Goal: Communication & Community: Answer question/provide support

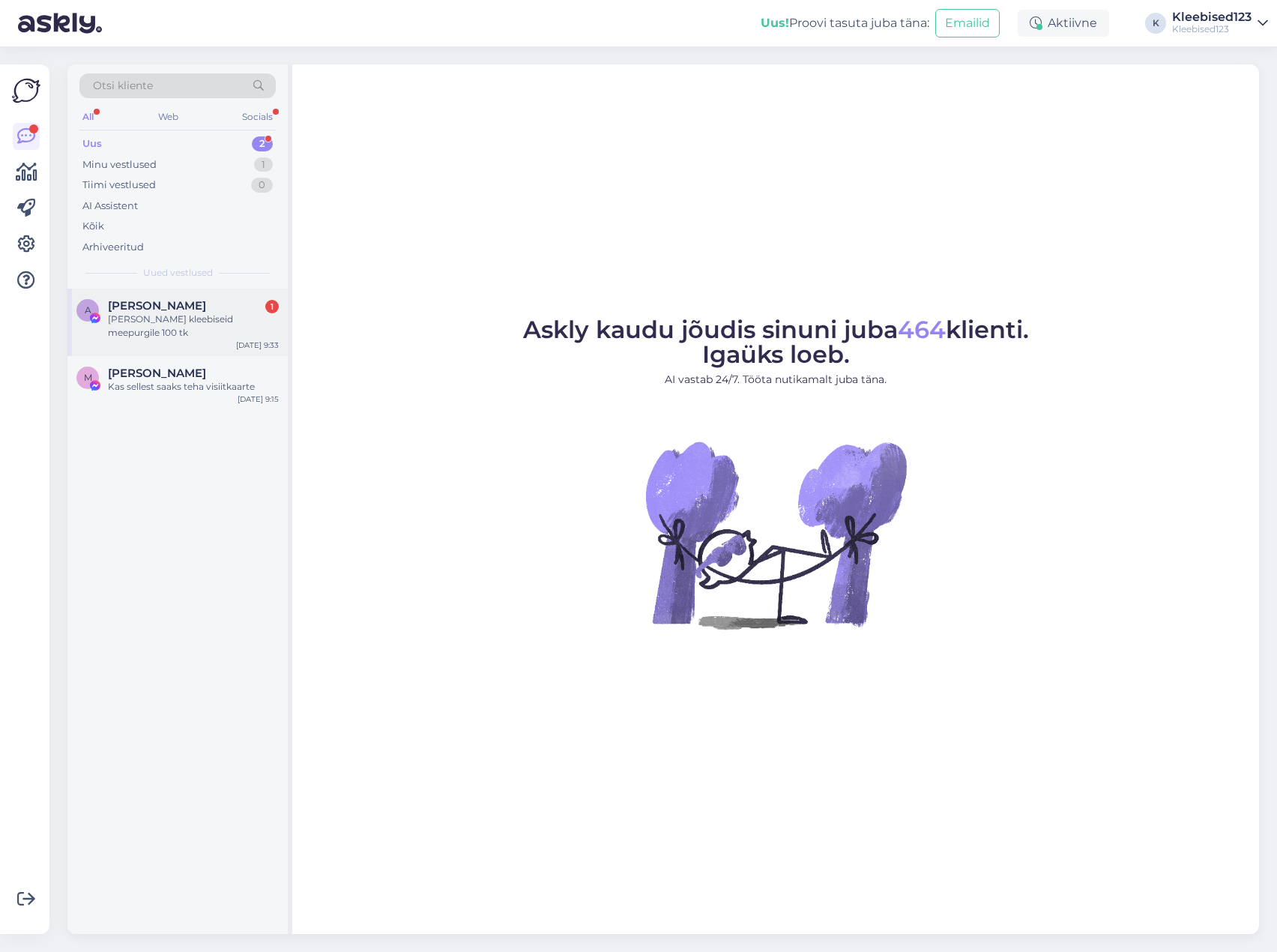
click at [143, 322] on div "[PERSON_NAME] kleebiseid meepurgile 100 tk" at bounding box center [193, 326] width 171 height 27
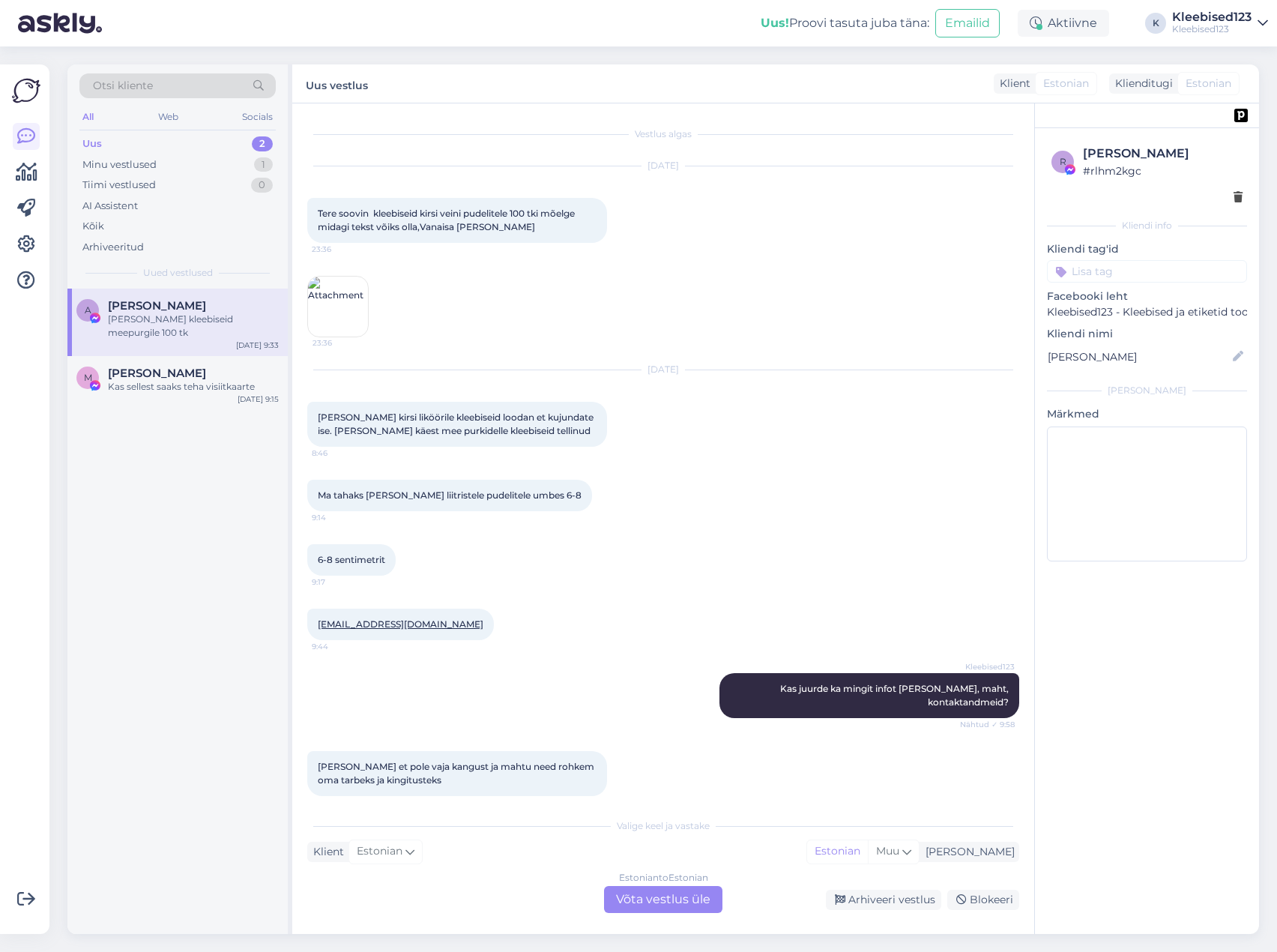
scroll to position [4657, 0]
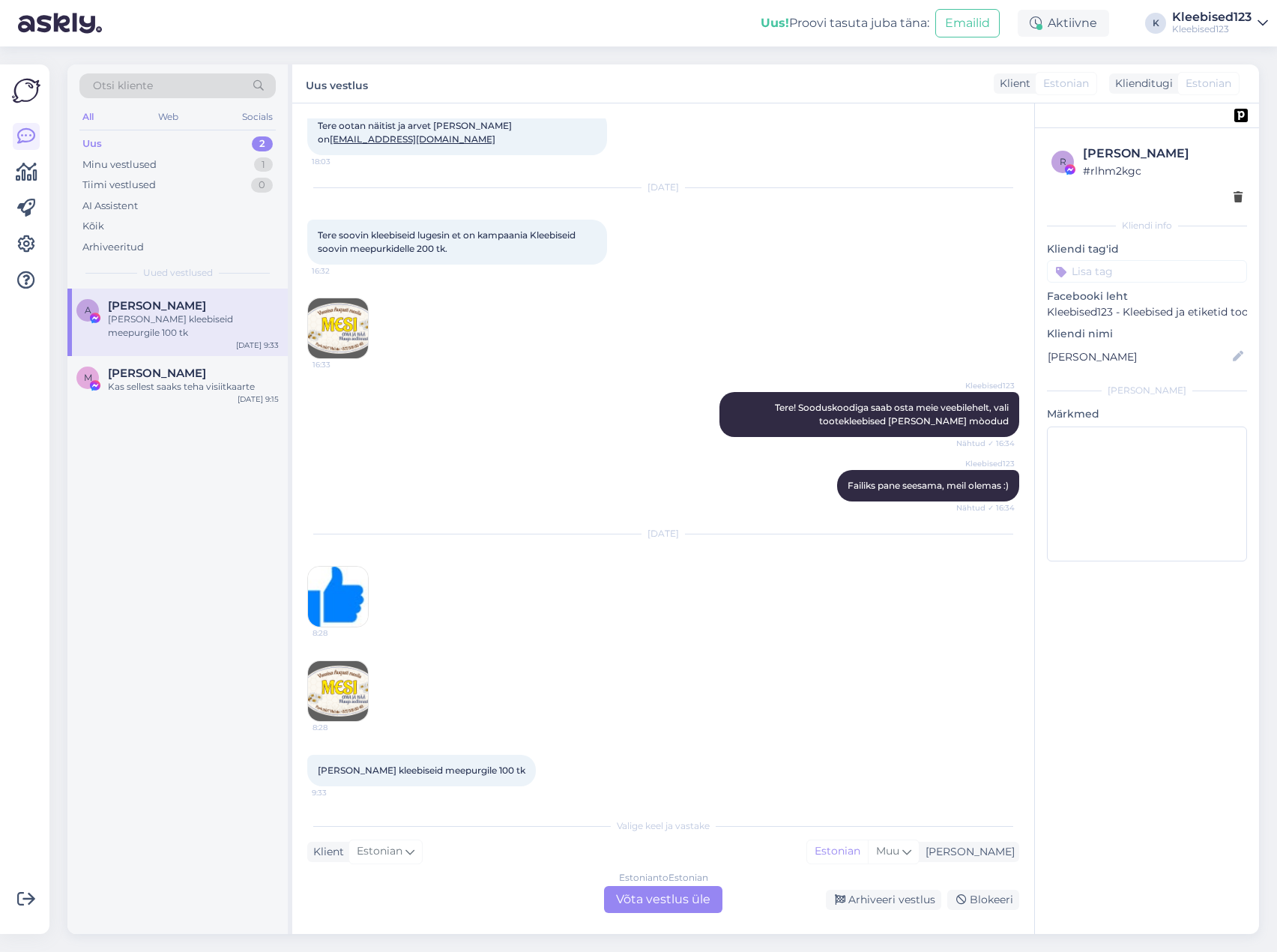
drag, startPoint x: 143, startPoint y: 362, endPoint x: 148, endPoint y: 335, distance: 27.5
click at [143, 361] on div "M [PERSON_NAME] Kas sellest saaks teha visiitkaarte [DATE] 9:15" at bounding box center [177, 382] width 221 height 54
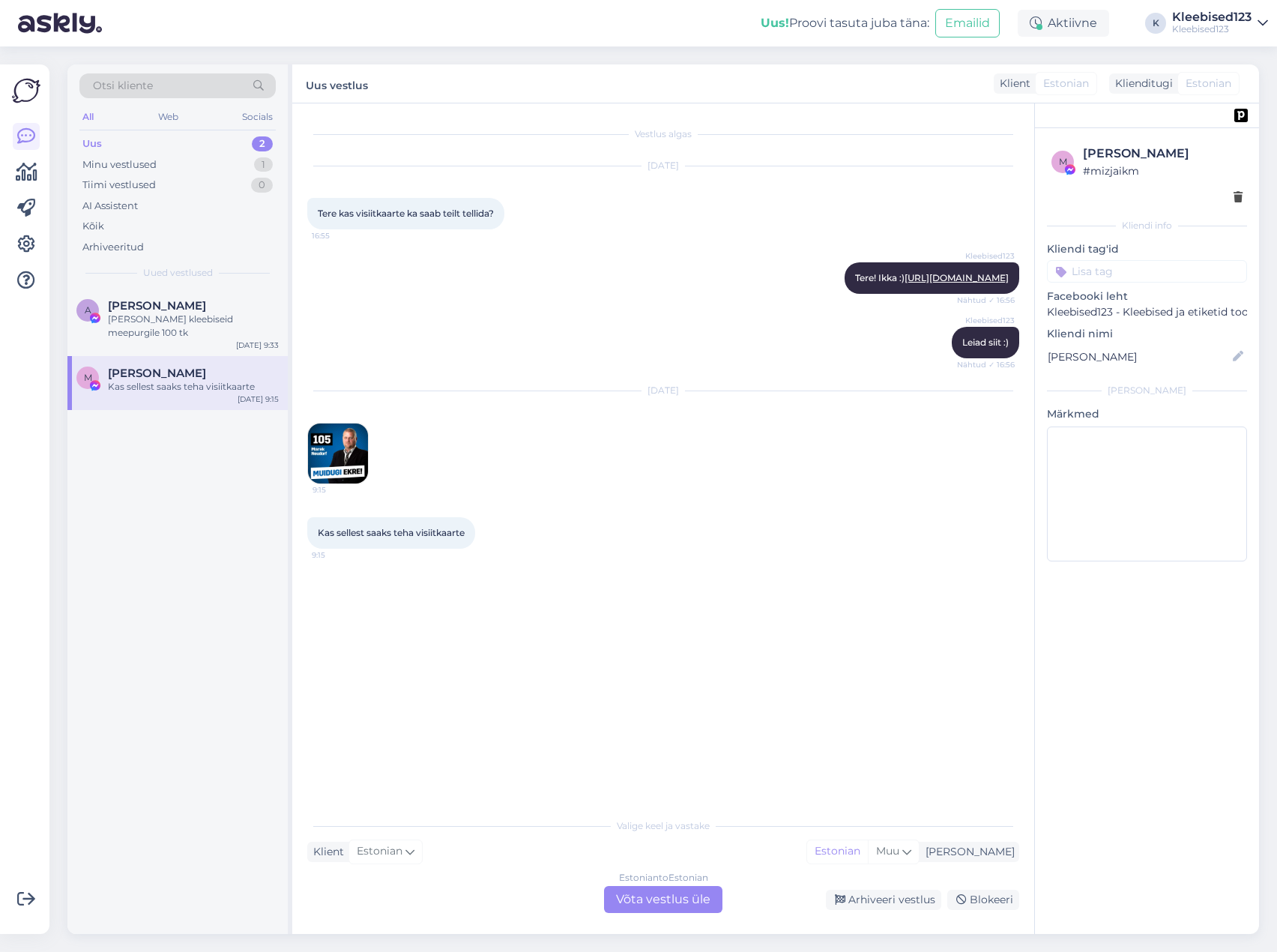
click at [666, 903] on div "Estonian to Estonian Võta vestlus üle" at bounding box center [663, 899] width 118 height 27
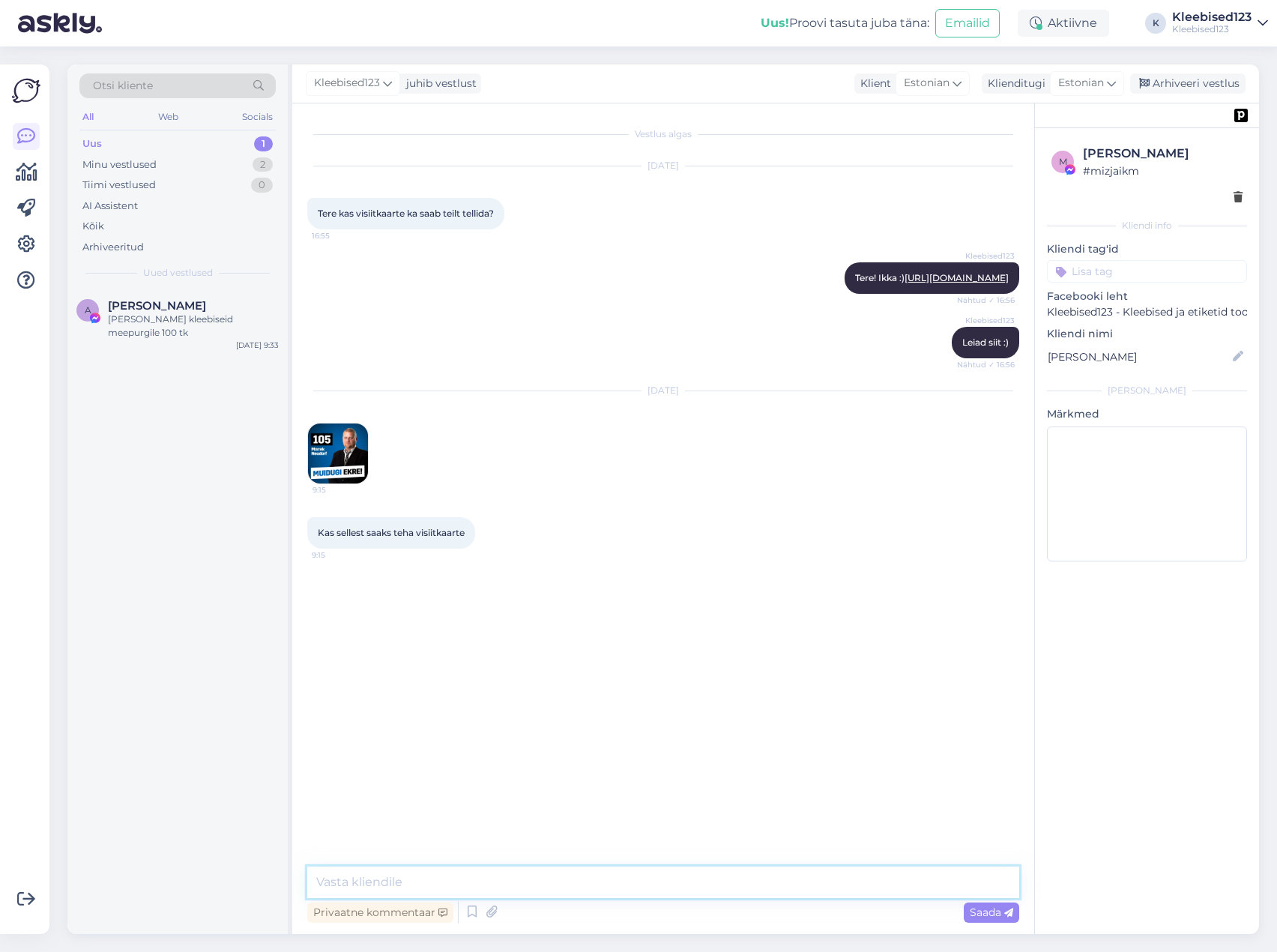
drag, startPoint x: 474, startPoint y: 886, endPoint x: 545, endPoint y: 894, distance: 71.4
click at [475, 887] on textarea at bounding box center [663, 883] width 712 height 32
type textarea "[PERSON_NAME]! Ikka saab, kas on olemas ka pilt eraldi?"
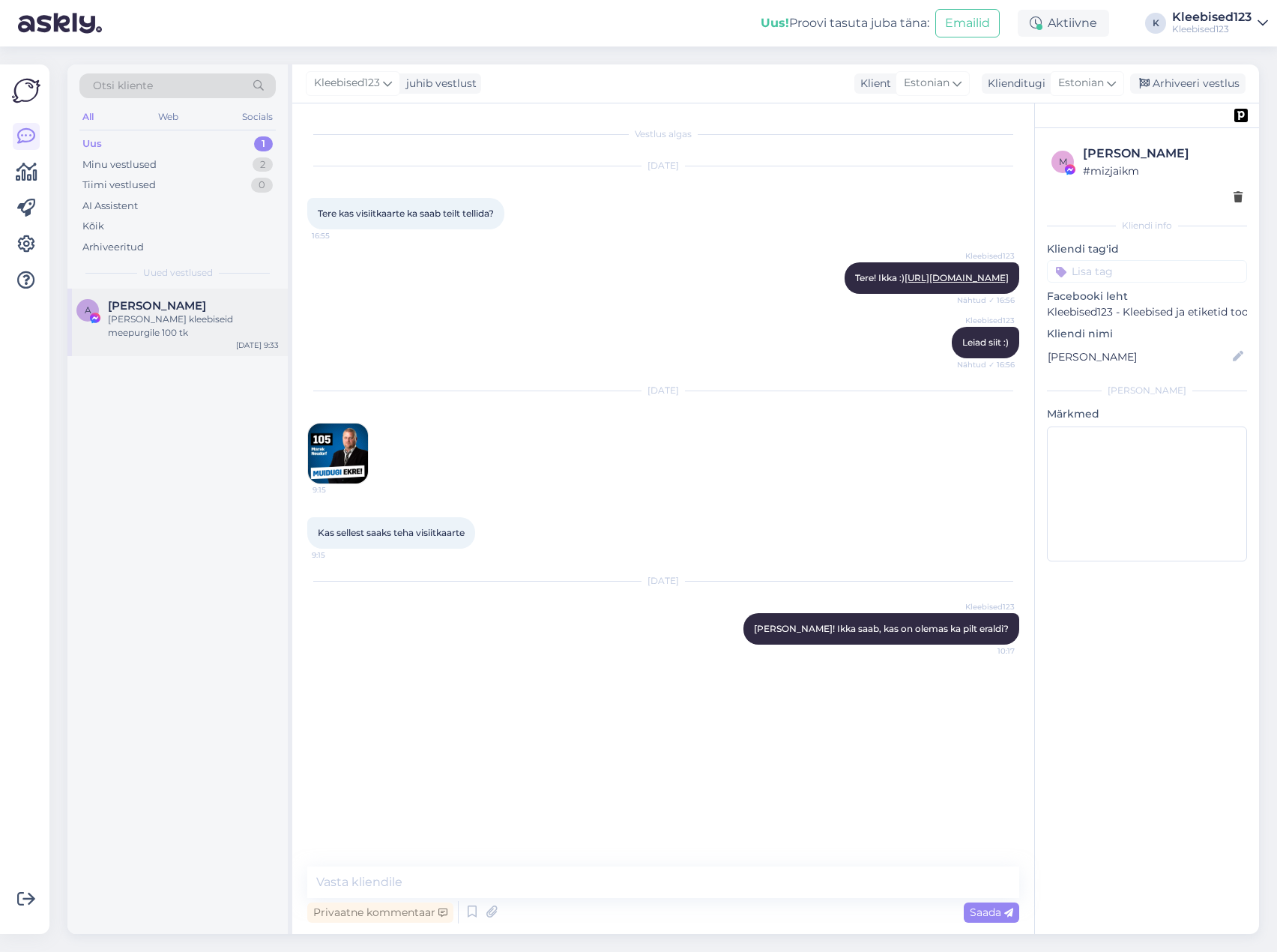
click at [186, 315] on div "[PERSON_NAME] kleebiseid meepurgile 100 tk" at bounding box center [193, 326] width 171 height 27
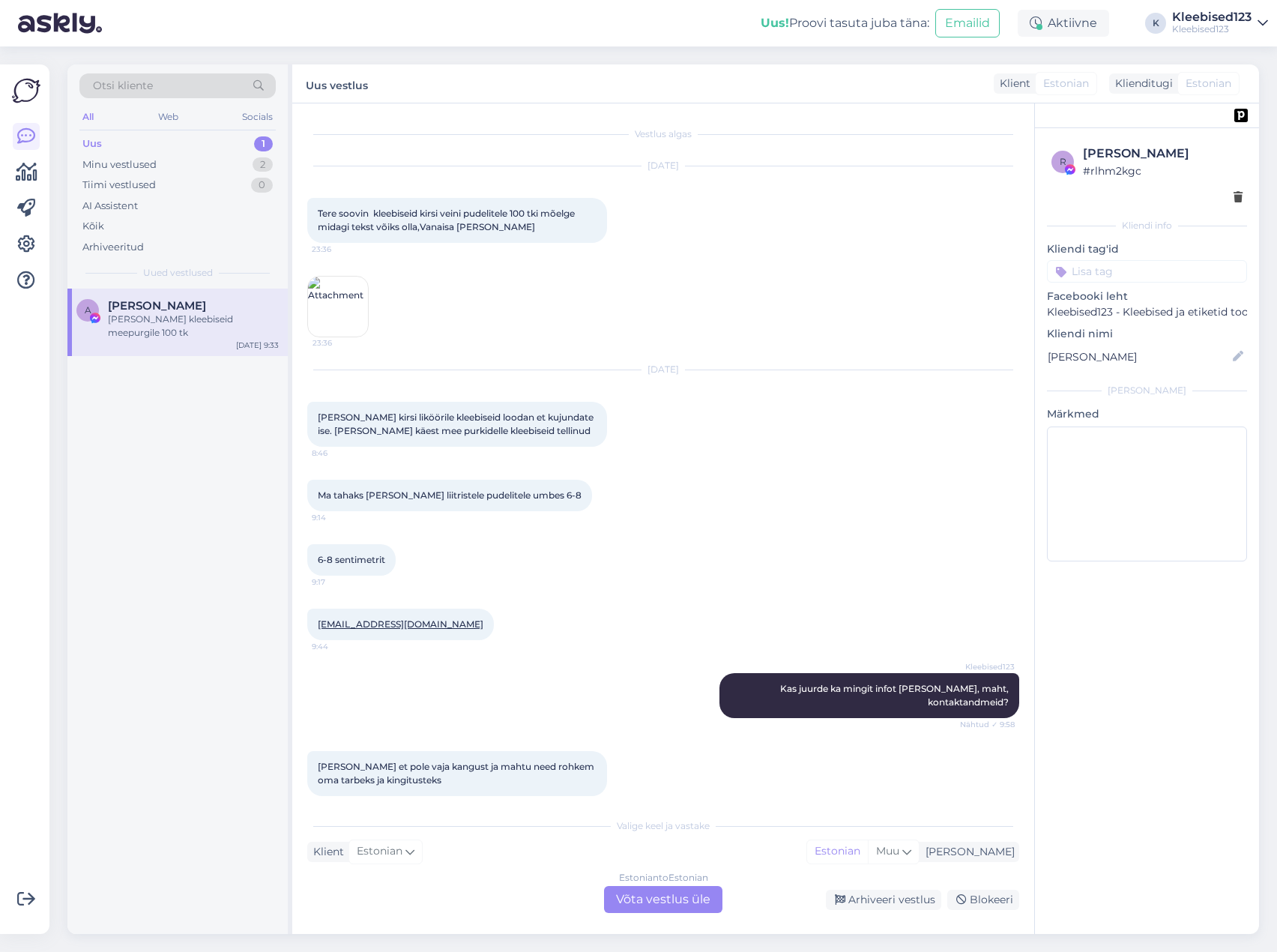
scroll to position [4657, 0]
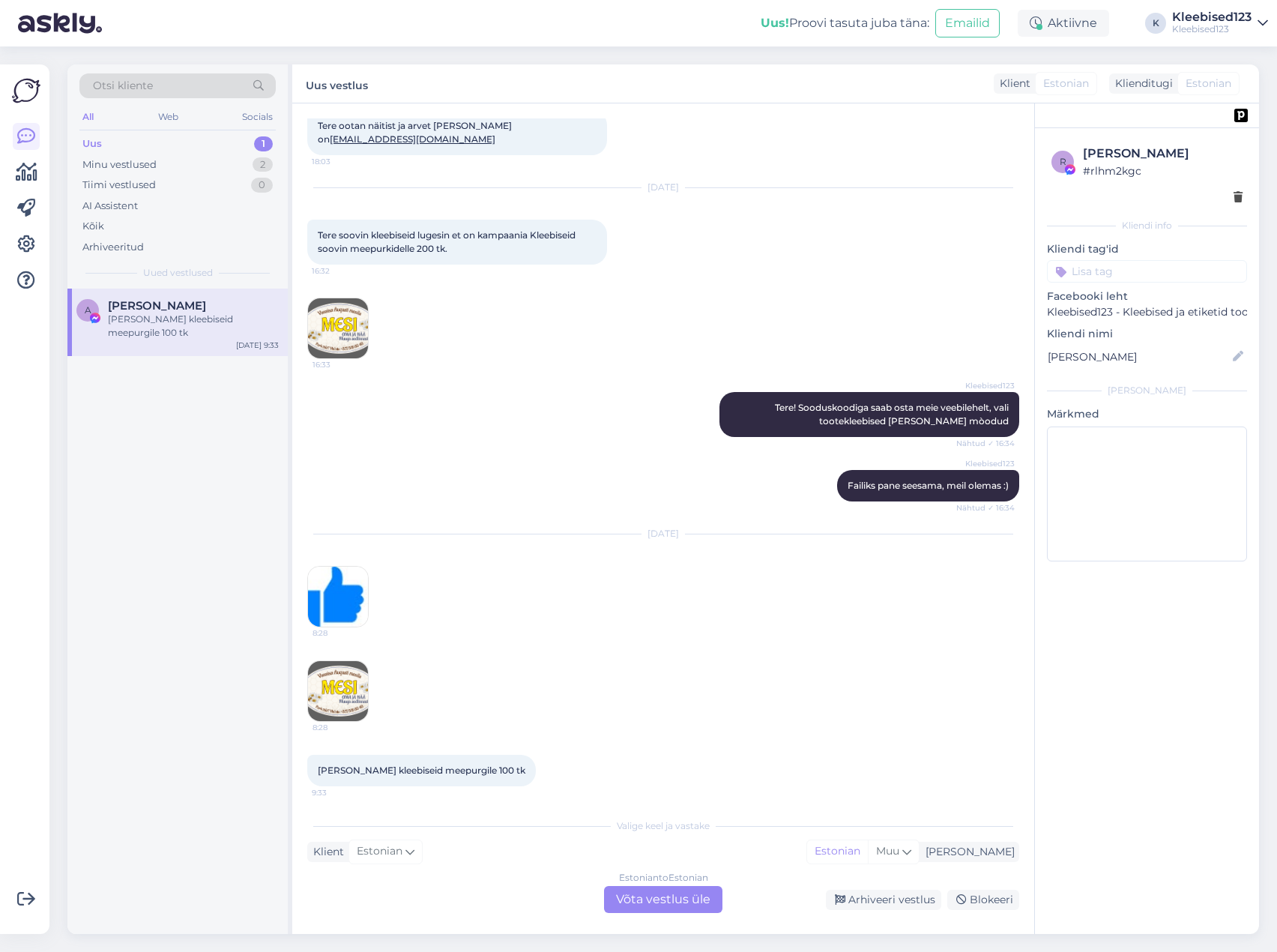
click at [649, 905] on div "Estonian to Estonian Võta vestlus üle" at bounding box center [663, 899] width 118 height 27
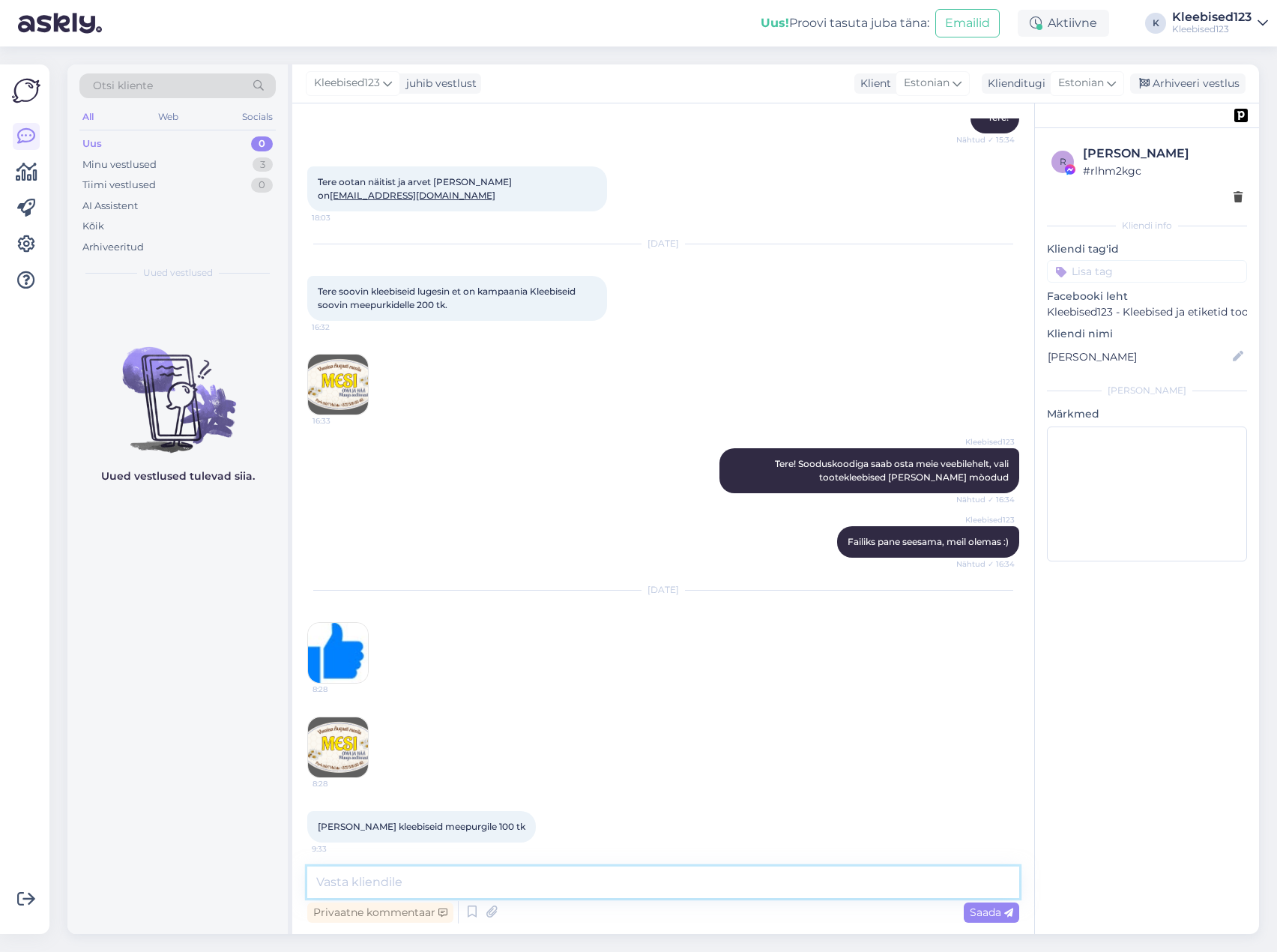
click at [477, 883] on textarea at bounding box center [663, 883] width 712 height 32
type textarea "Tere! Täname tellimuse eest 😊"
